Goal: Information Seeking & Learning: Learn about a topic

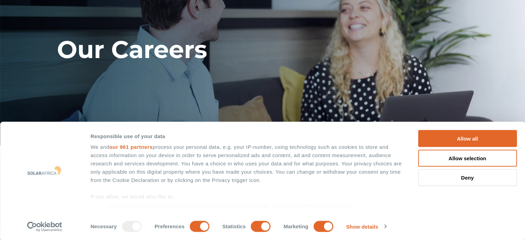
scroll to position [100, 0]
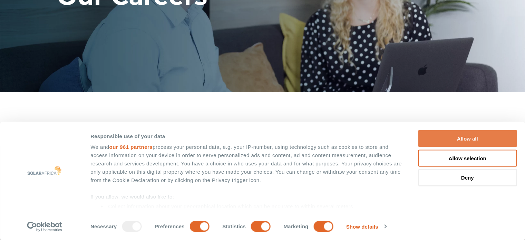
click at [476, 135] on button "Allow all" at bounding box center [467, 138] width 99 height 17
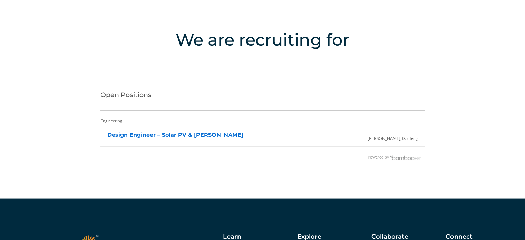
scroll to position [1366, 0]
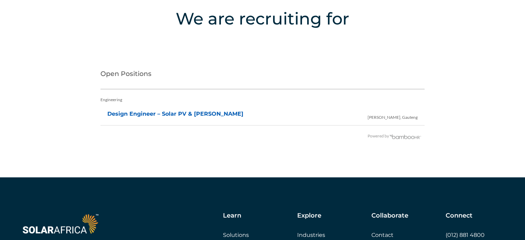
click at [148, 111] on link "Design Engineer – Solar PV & [PERSON_NAME]" at bounding box center [175, 113] width 136 height 7
click at [140, 74] on h2 "Open Positions" at bounding box center [262, 76] width 324 height 28
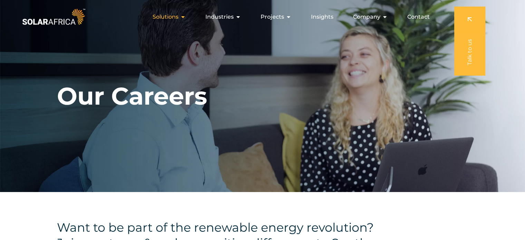
click at [176, 16] on span "Solutions" at bounding box center [166, 17] width 26 height 8
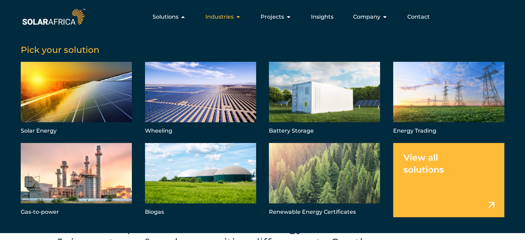
click at [233, 18] on span "Industries" at bounding box center [219, 17] width 28 height 8
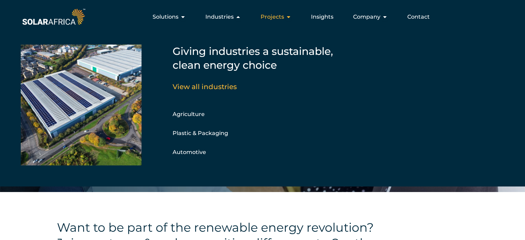
click at [277, 17] on span "Projects" at bounding box center [272, 17] width 23 height 8
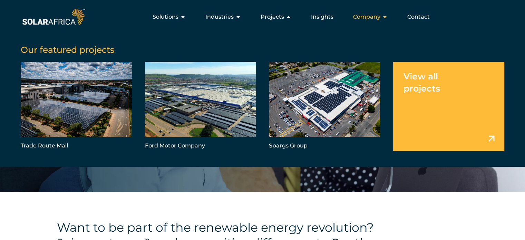
click at [374, 15] on span "Company" at bounding box center [366, 17] width 27 height 8
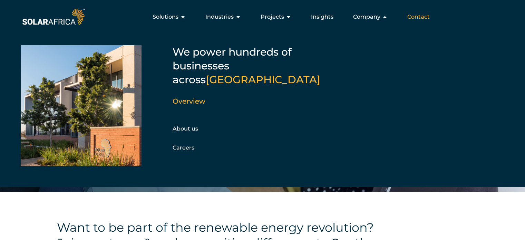
click at [416, 16] on span "Contact" at bounding box center [418, 17] width 22 height 8
